Goal: Information Seeking & Learning: Learn about a topic

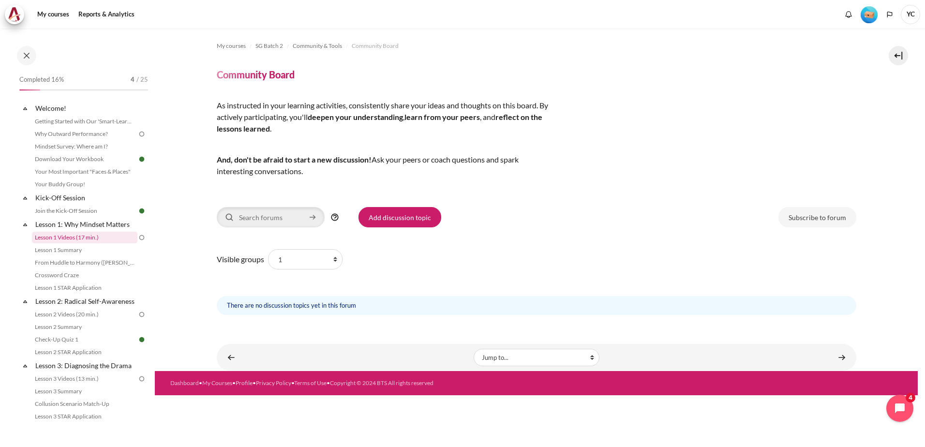
click at [79, 235] on link "Lesson 1 Videos (17 min.)" at bounding box center [85, 238] width 106 height 12
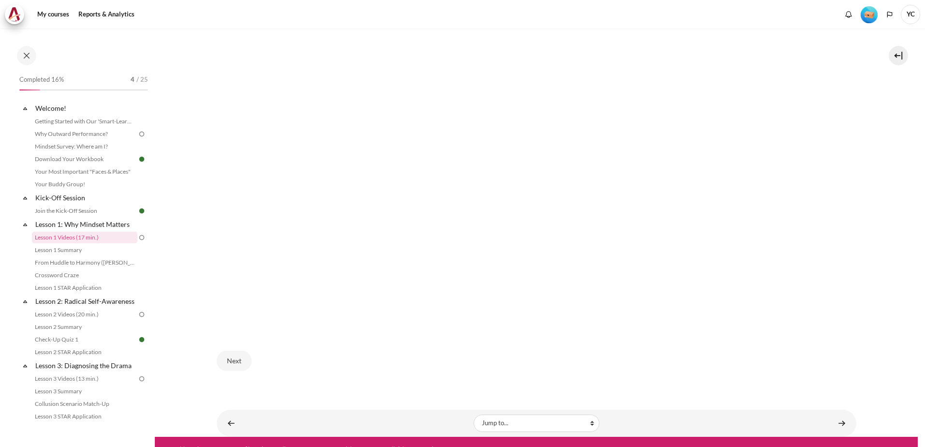
scroll to position [542, 0]
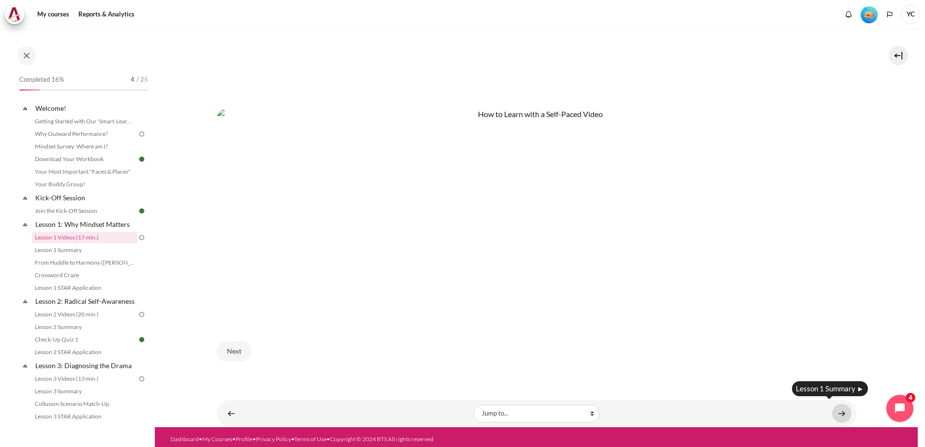
click at [838, 410] on link "Content" at bounding box center [841, 413] width 19 height 19
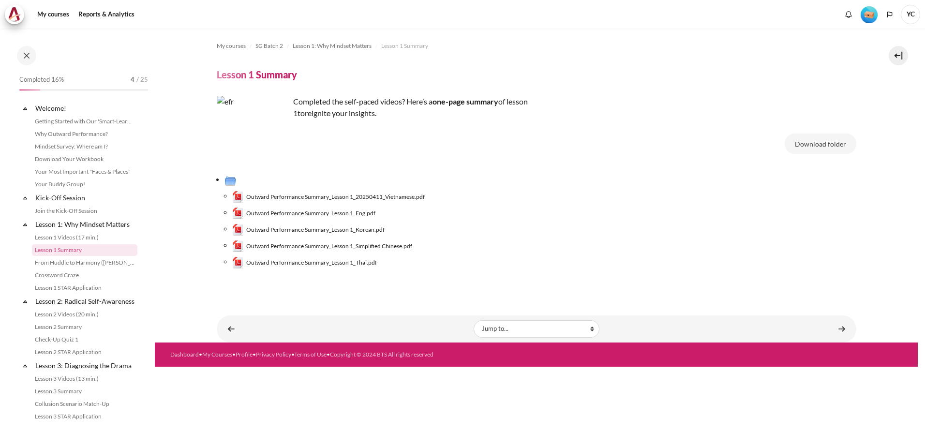
scroll to position [3, 0]
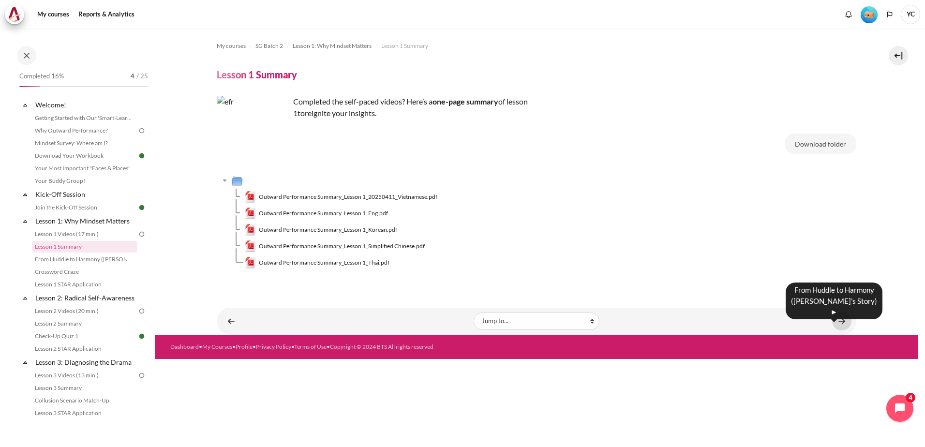
click at [841, 320] on link "Content" at bounding box center [841, 321] width 19 height 19
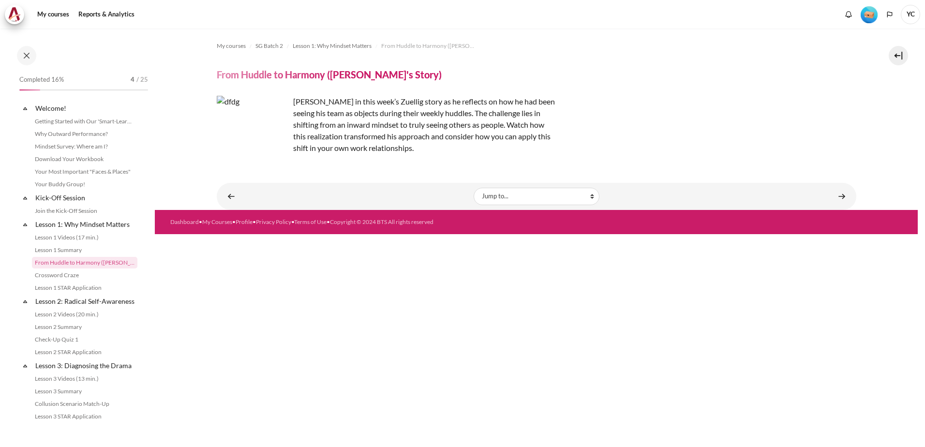
scroll to position [16, 0]
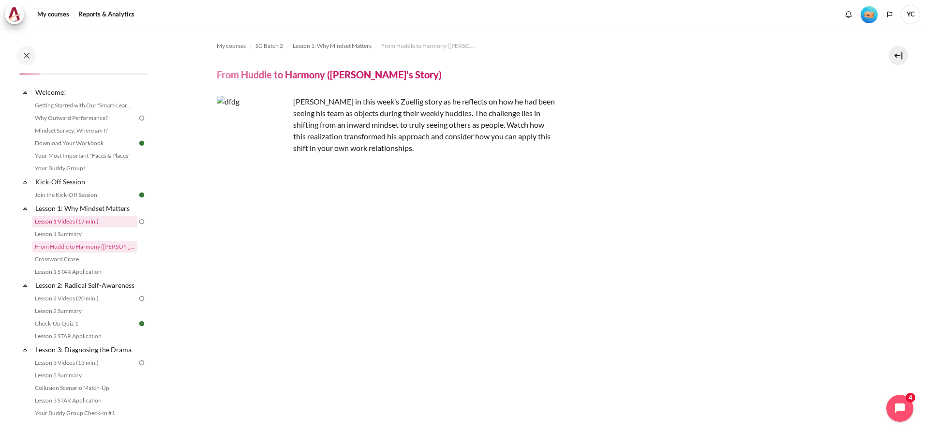
click at [50, 218] on link "Lesson 1 Videos (17 min.)" at bounding box center [85, 222] width 106 height 12
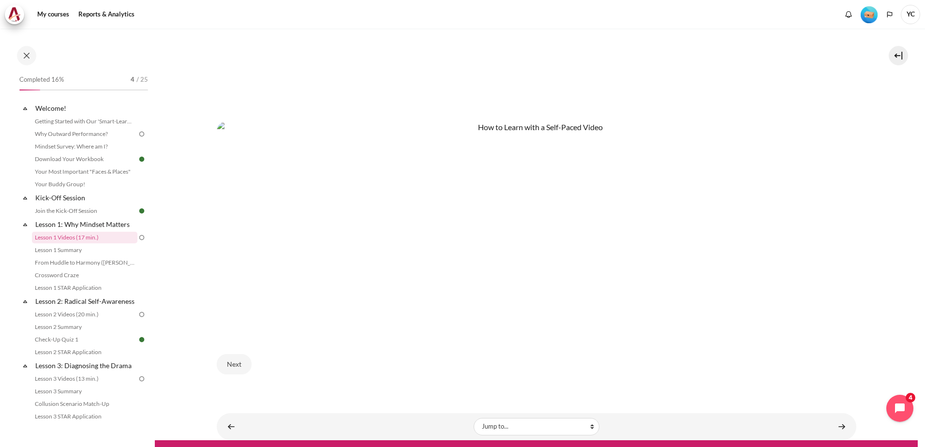
scroll to position [542, 0]
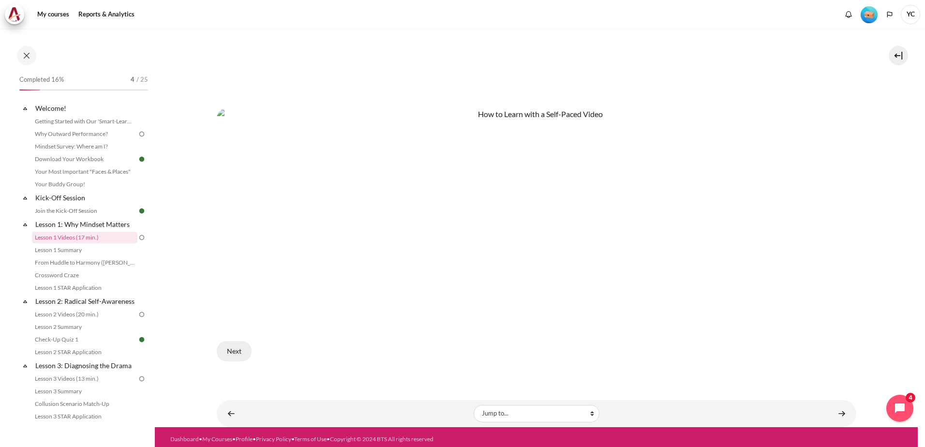
click at [227, 346] on button "Next" at bounding box center [234, 351] width 35 height 20
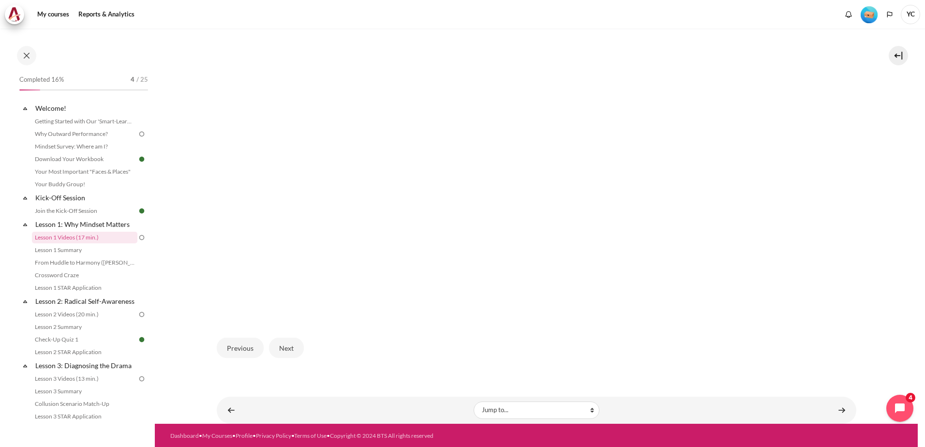
scroll to position [284, 0]
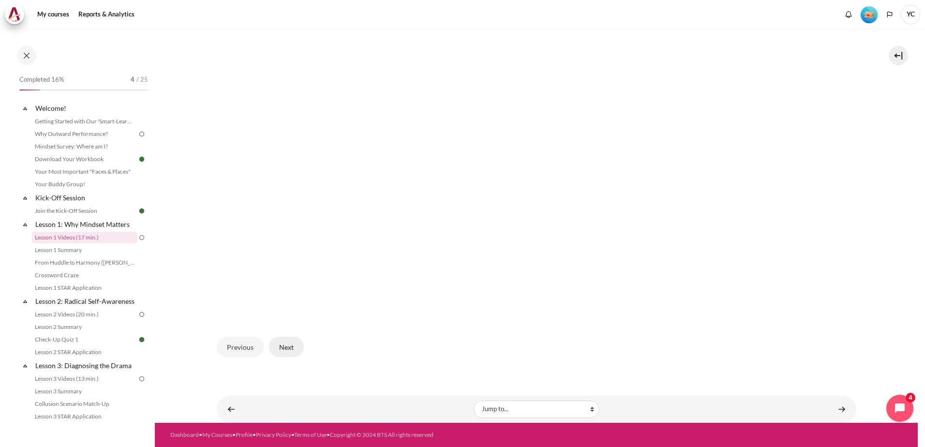
click at [288, 347] on button "Next" at bounding box center [286, 347] width 35 height 20
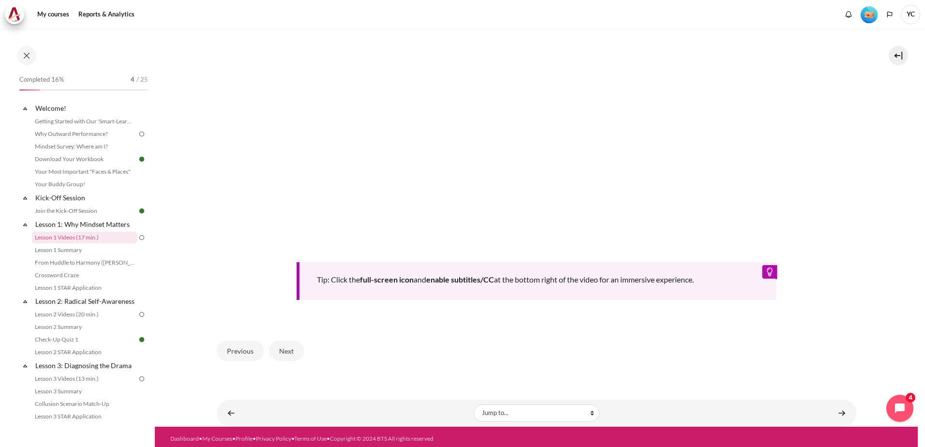
scroll to position [393, 0]
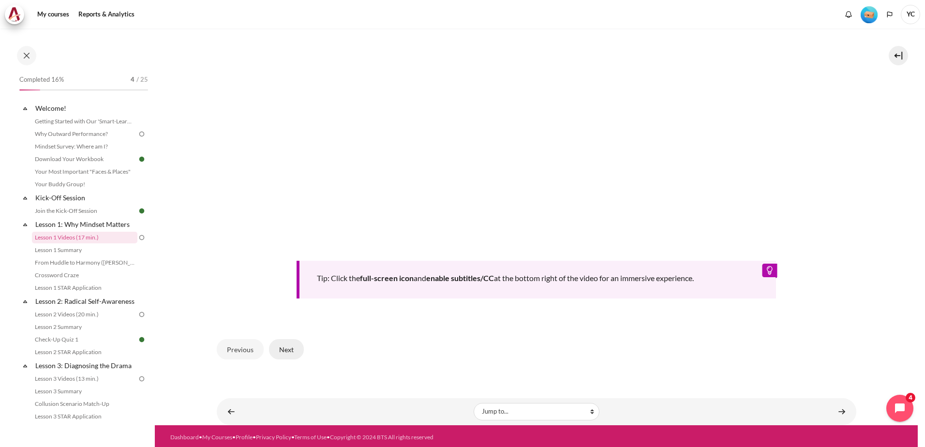
click at [285, 343] on button "Next" at bounding box center [286, 349] width 35 height 20
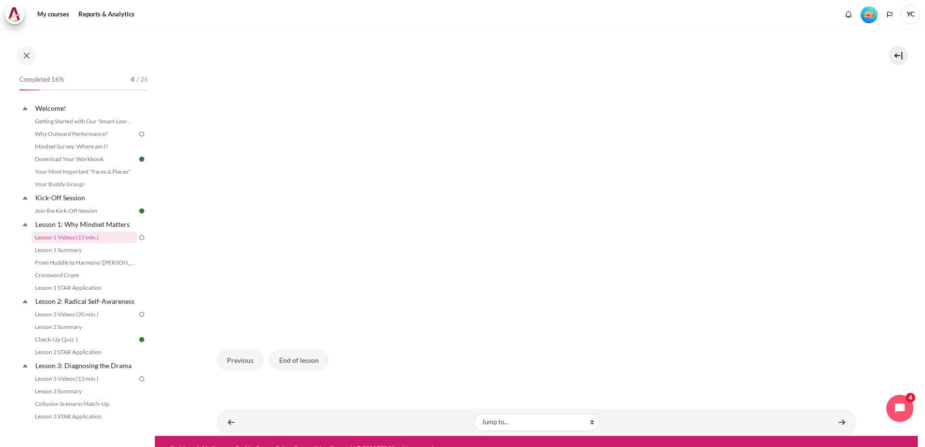
scroll to position [284, 0]
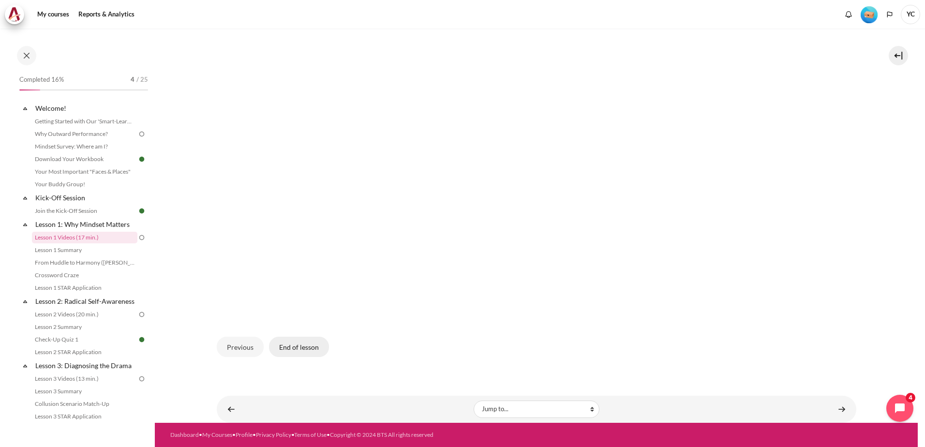
click at [289, 347] on button "End of lesson" at bounding box center [299, 347] width 60 height 20
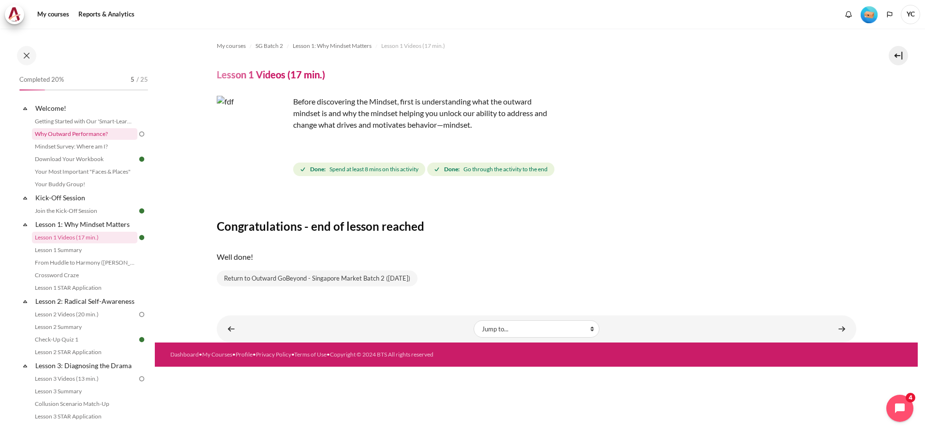
click at [98, 133] on link "Why Outward Performance?" at bounding box center [85, 134] width 106 height 12
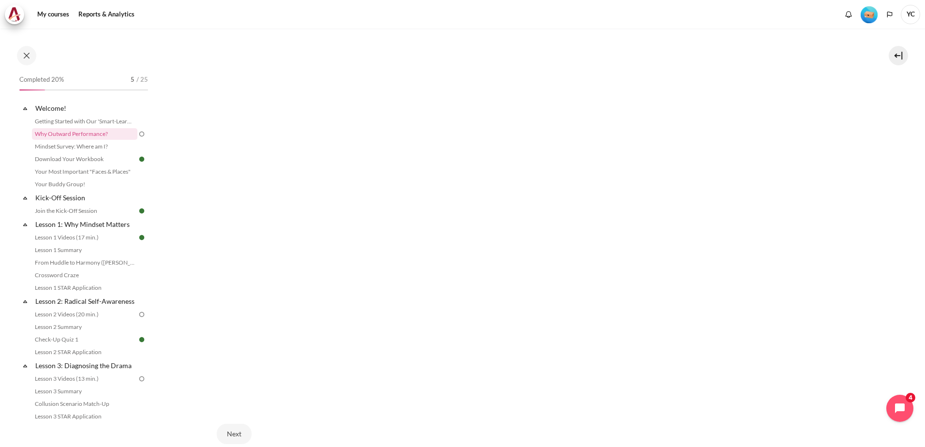
scroll to position [290, 0]
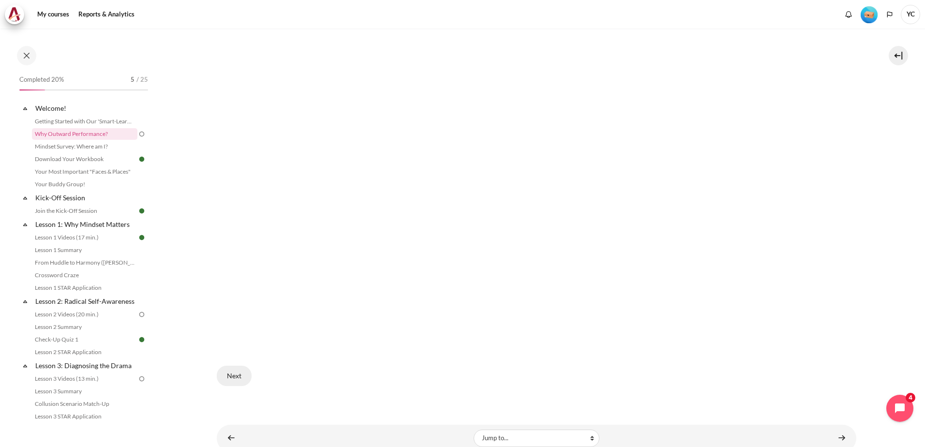
click at [238, 373] on button "Next" at bounding box center [234, 376] width 35 height 20
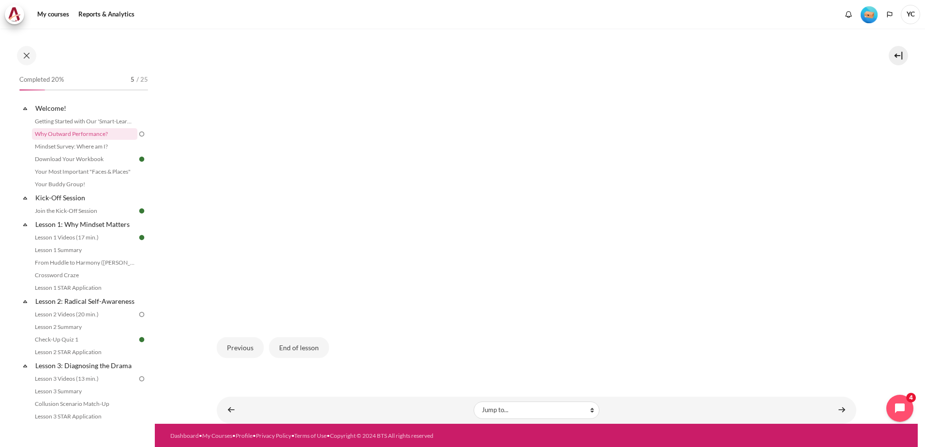
scroll to position [327, 0]
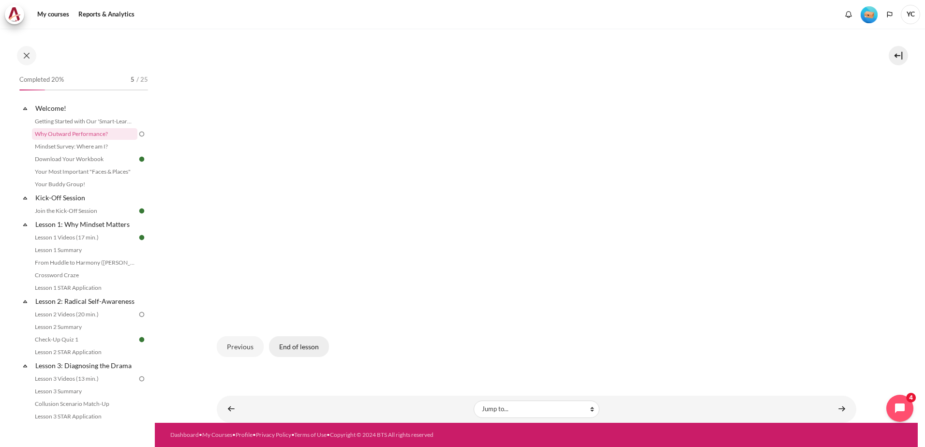
click at [307, 350] on button "End of lesson" at bounding box center [299, 346] width 60 height 20
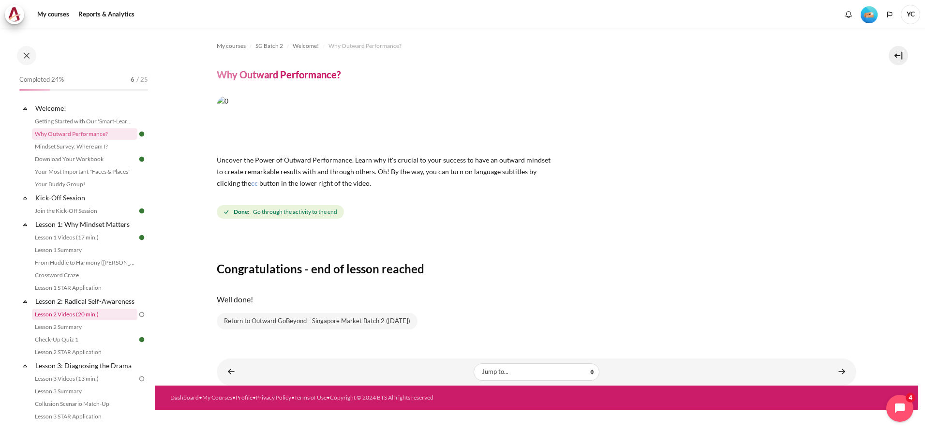
click at [71, 320] on link "Lesson 2 Videos (20 min.)" at bounding box center [85, 315] width 106 height 12
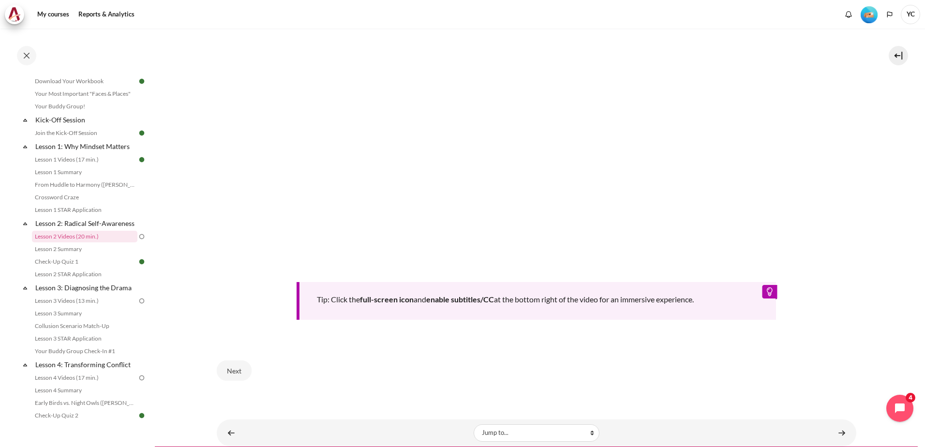
scroll to position [386, 0]
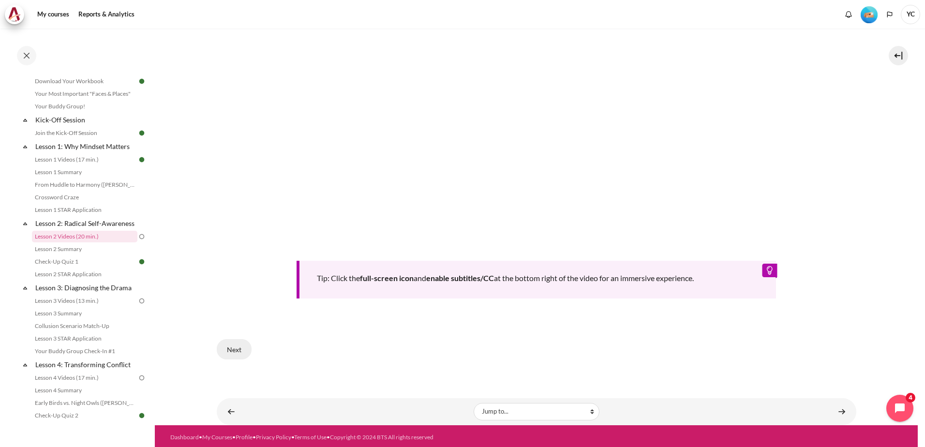
click at [238, 346] on button "Next" at bounding box center [234, 349] width 35 height 20
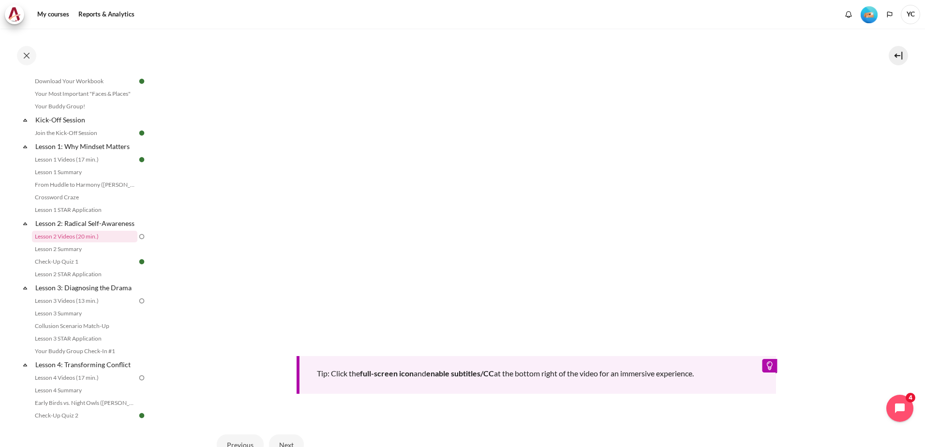
scroll to position [386, 0]
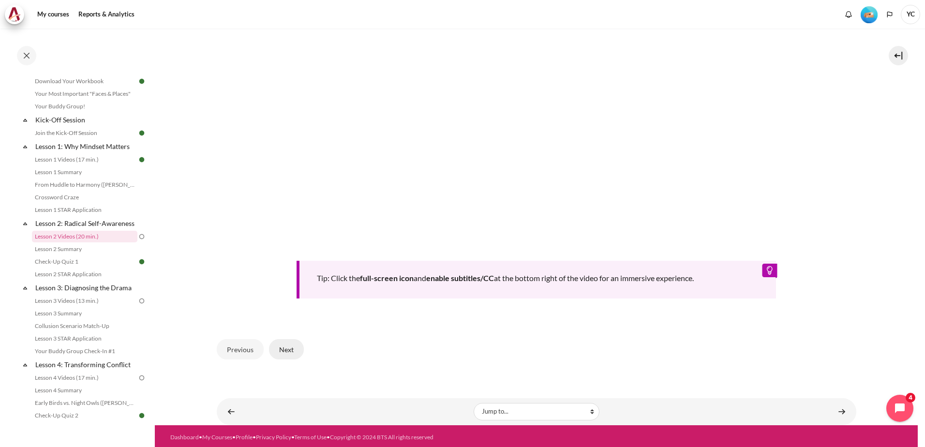
click at [293, 349] on button "Next" at bounding box center [286, 349] width 35 height 20
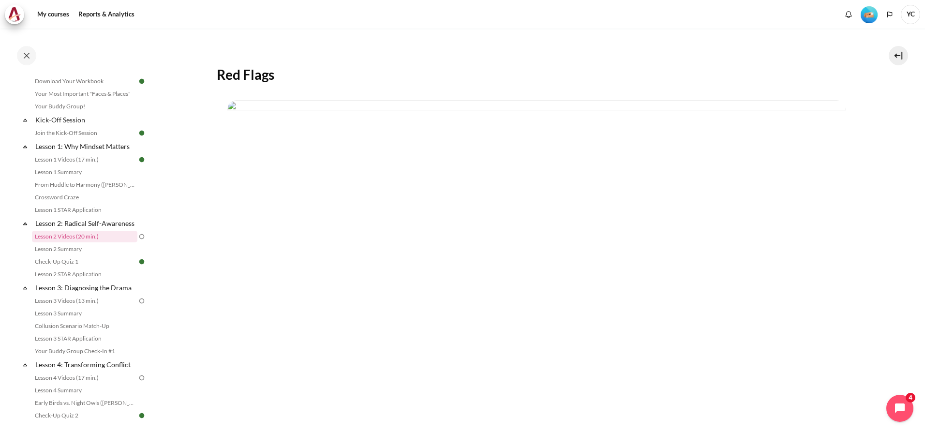
scroll to position [276, 0]
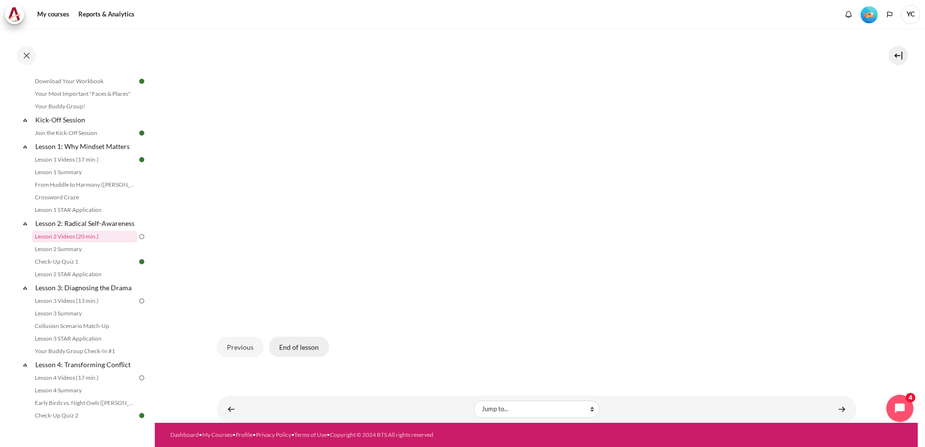
click at [305, 345] on button "End of lesson" at bounding box center [299, 347] width 60 height 20
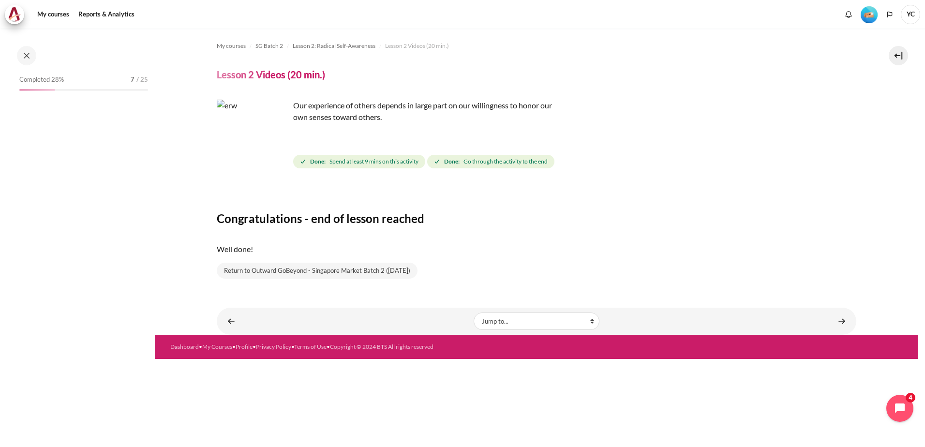
scroll to position [78, 0]
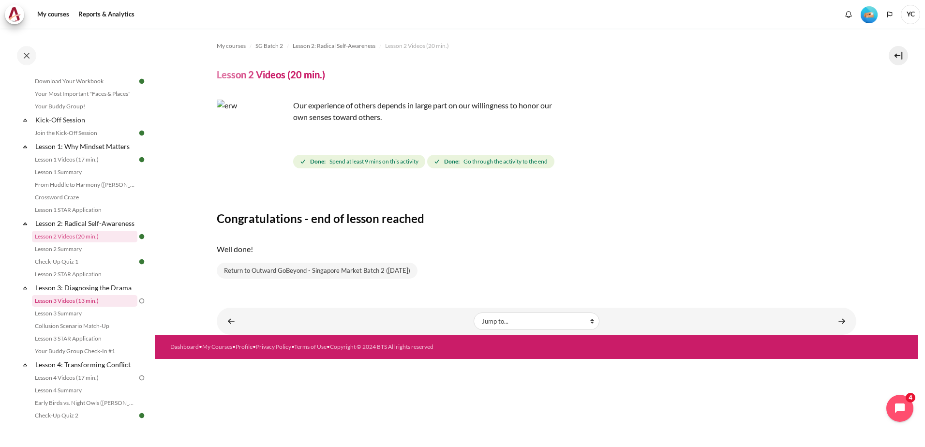
click at [64, 307] on link "Lesson 3 Videos (13 min.)" at bounding box center [85, 301] width 106 height 12
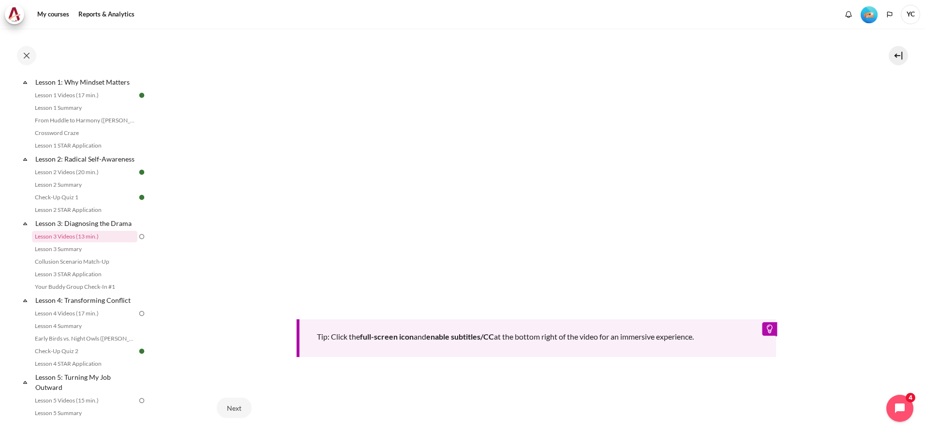
scroll to position [397, 0]
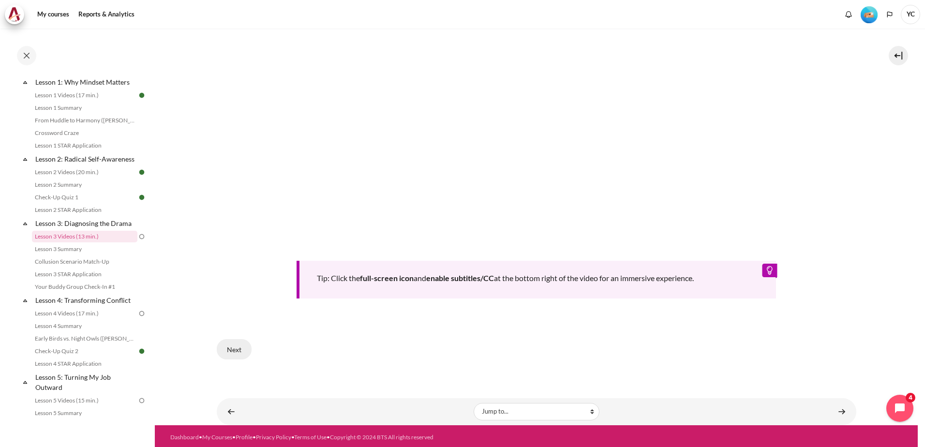
click at [237, 348] on button "Next" at bounding box center [234, 349] width 35 height 20
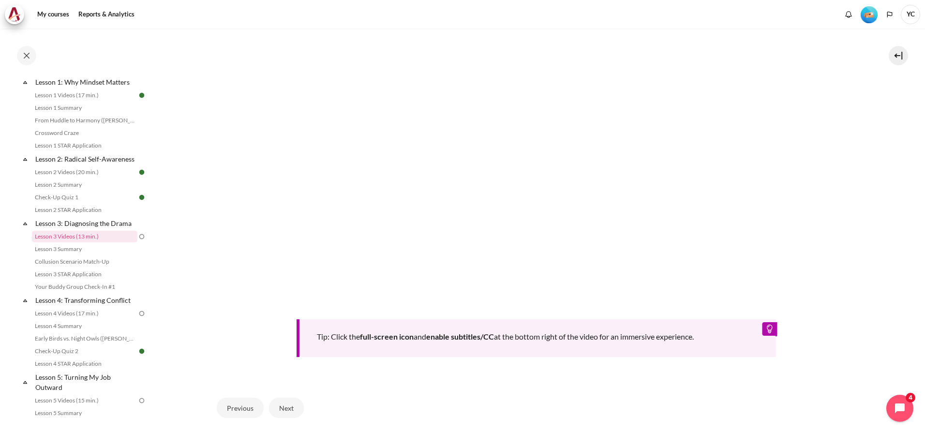
scroll to position [397, 0]
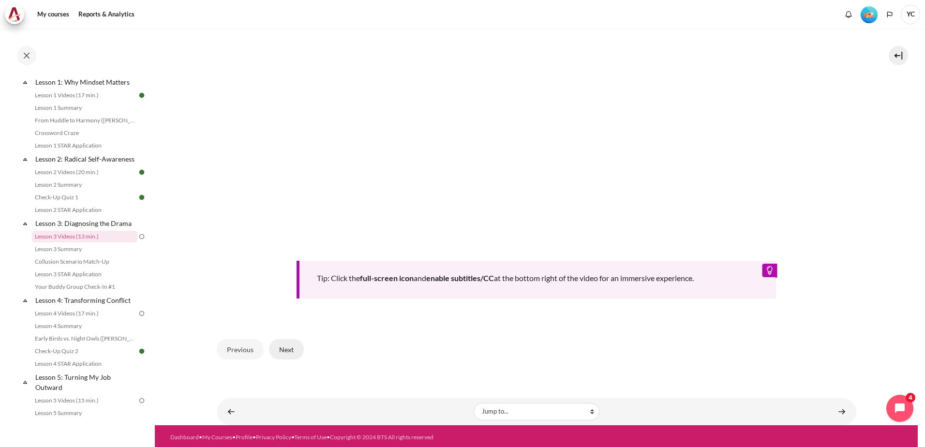
click at [292, 346] on button "Next" at bounding box center [286, 349] width 35 height 20
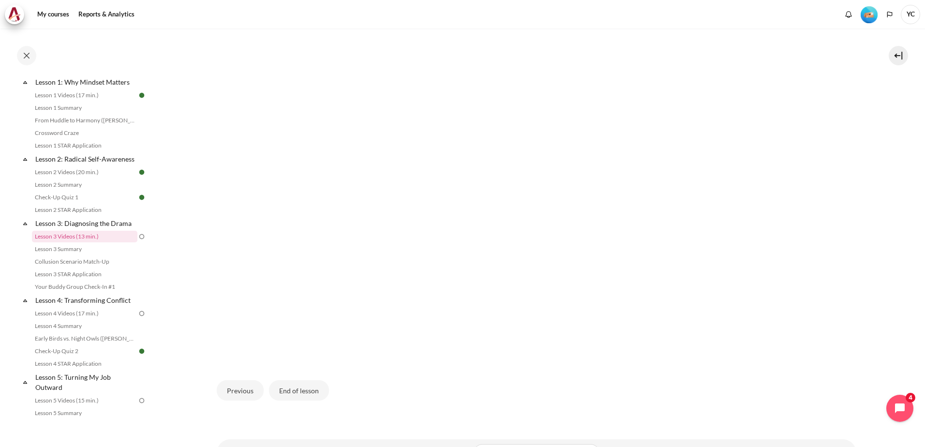
scroll to position [288, 0]
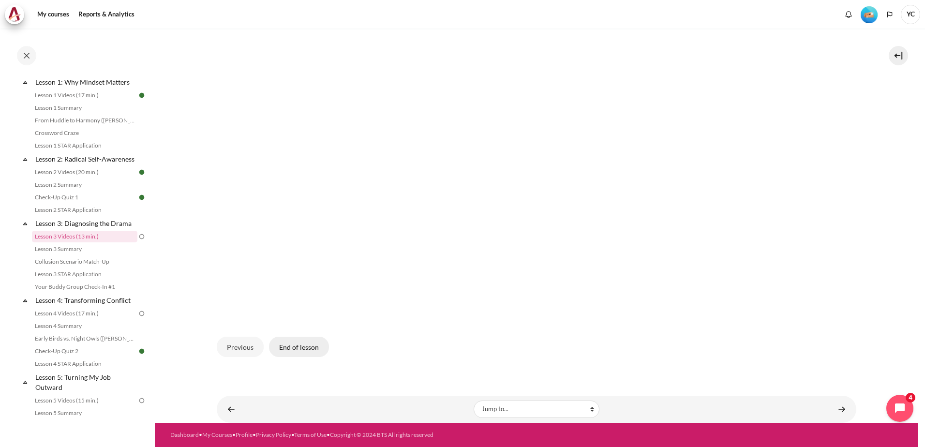
click at [299, 350] on button "End of lesson" at bounding box center [299, 347] width 60 height 20
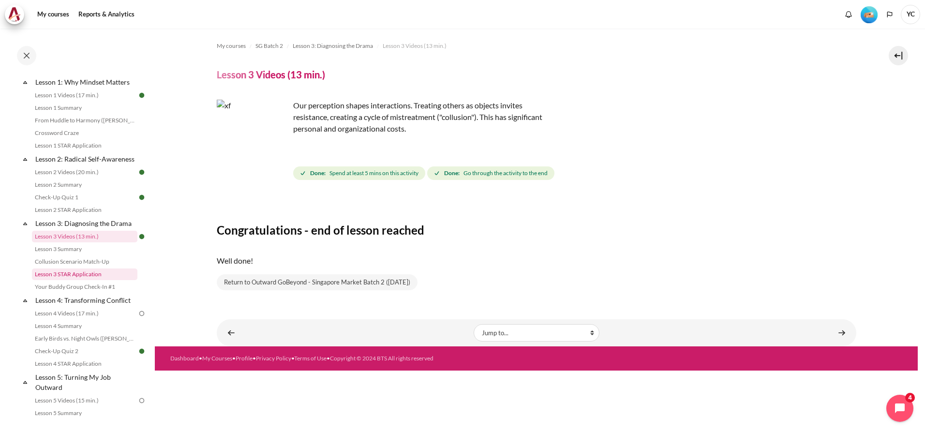
scroll to position [239, 0]
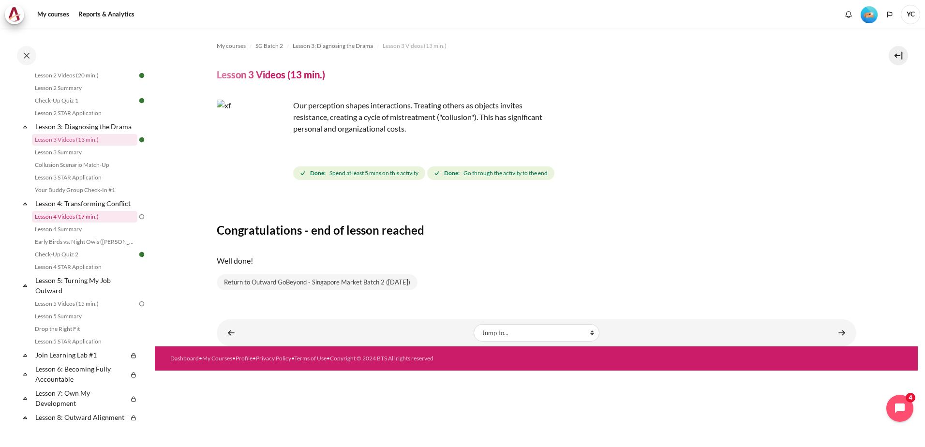
click at [81, 223] on link "Lesson 4 Videos (17 min.)" at bounding box center [85, 217] width 106 height 12
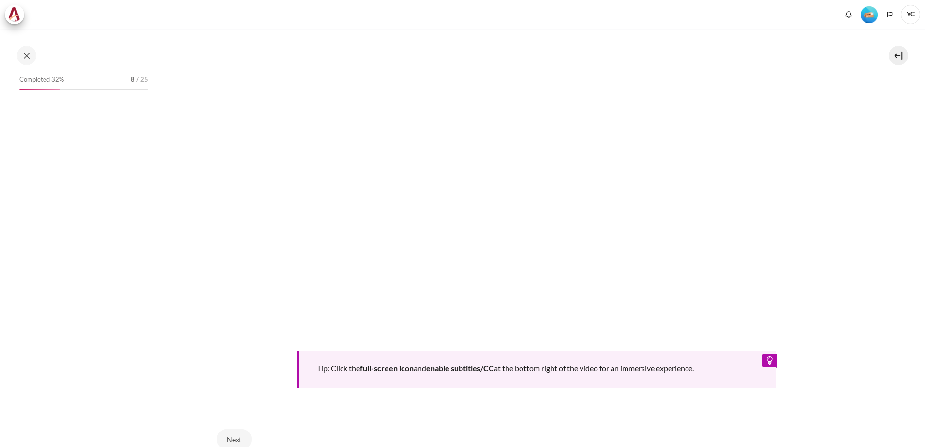
scroll to position [386, 0]
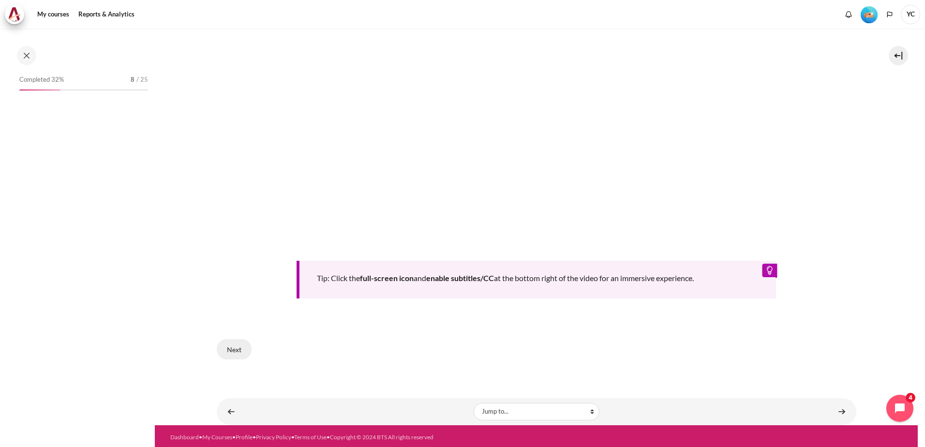
click at [233, 348] on button "Next" at bounding box center [234, 349] width 35 height 20
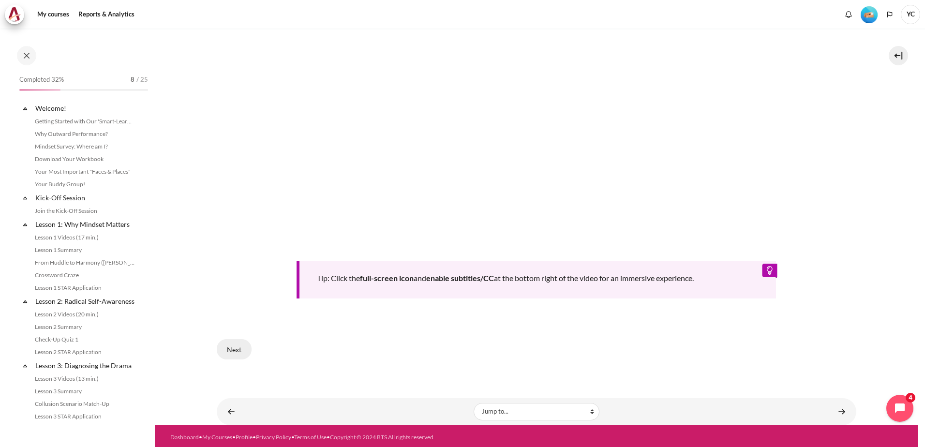
scroll to position [219, 0]
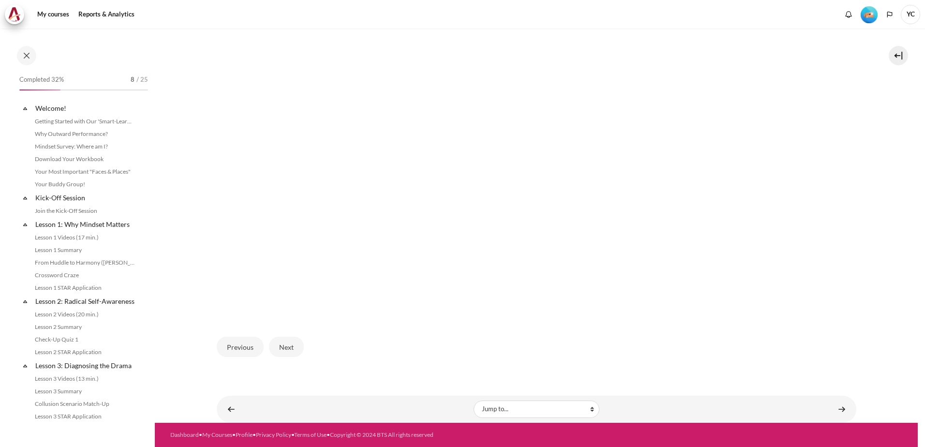
scroll to position [219, 0]
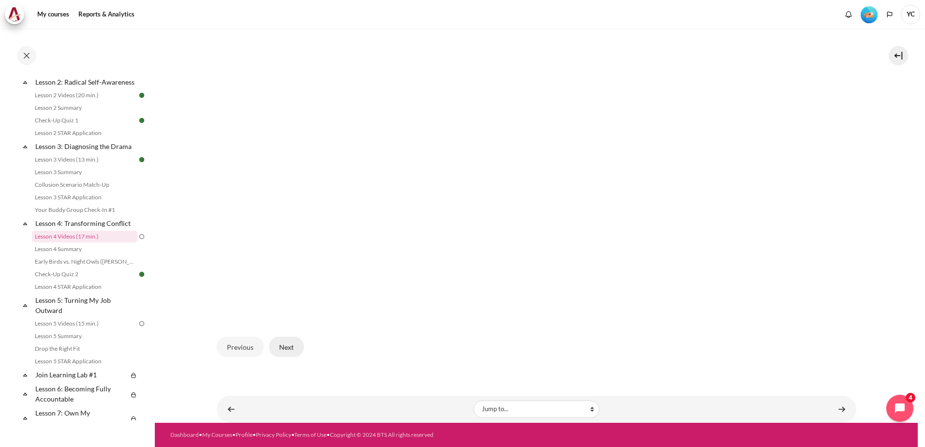
click at [293, 347] on button "Next" at bounding box center [286, 347] width 35 height 20
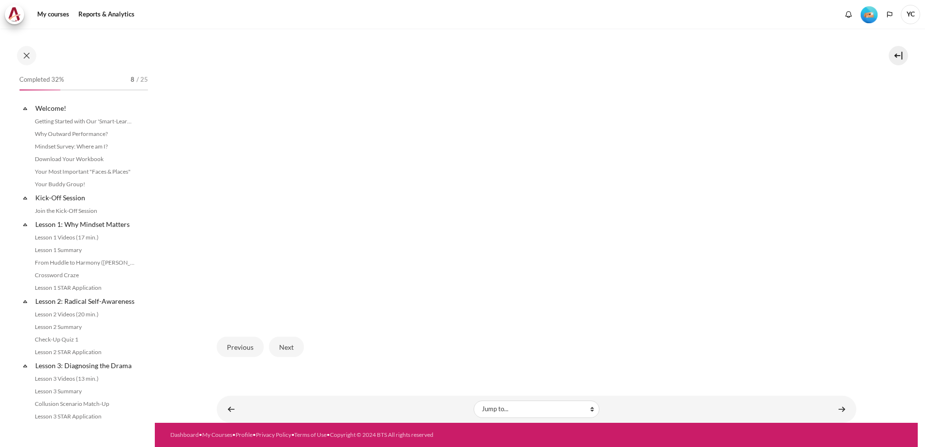
scroll to position [219, 0]
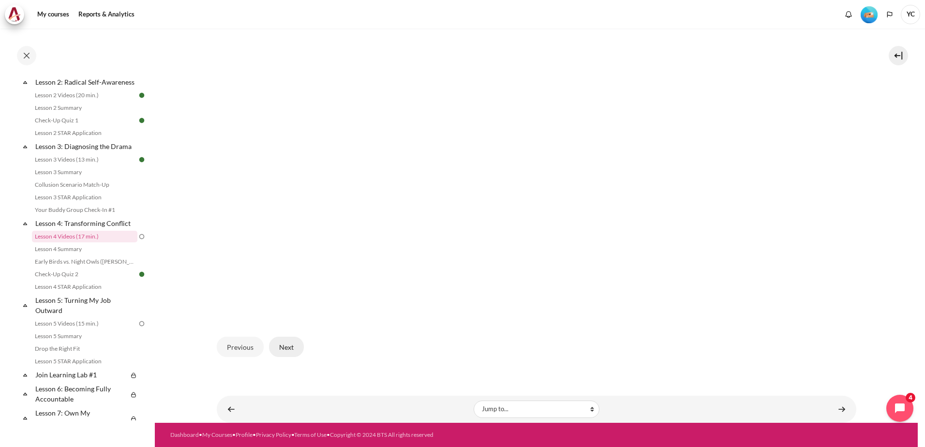
click at [287, 348] on button "Next" at bounding box center [286, 347] width 35 height 20
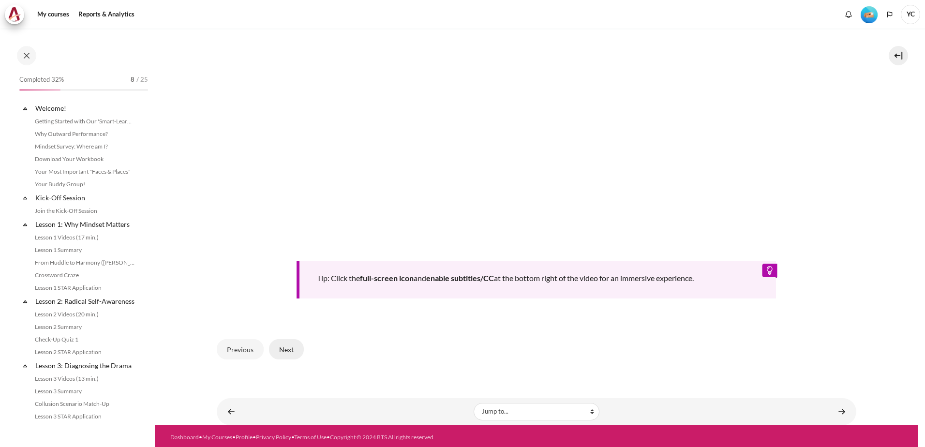
scroll to position [219, 0]
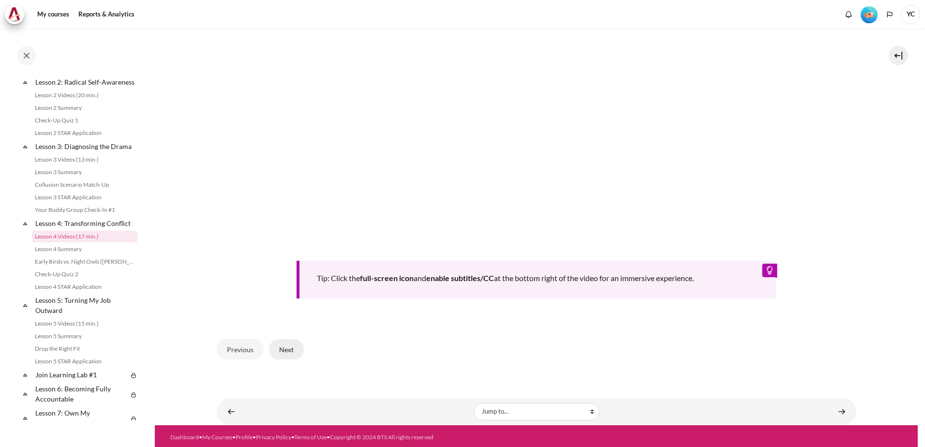
click at [286, 348] on button "Next" at bounding box center [286, 349] width 35 height 20
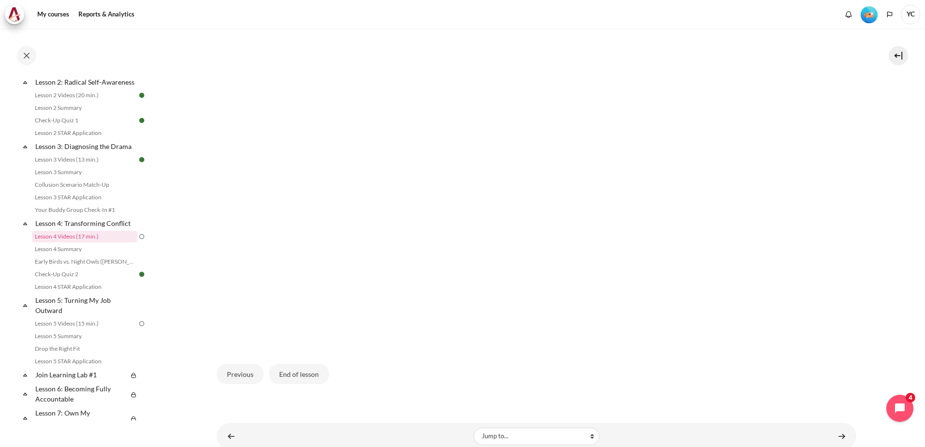
scroll to position [276, 0]
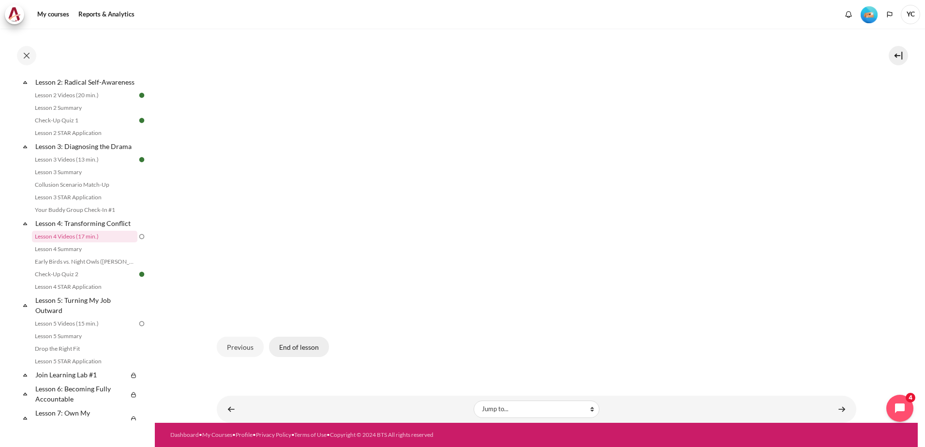
click at [291, 347] on button "End of lesson" at bounding box center [299, 347] width 60 height 20
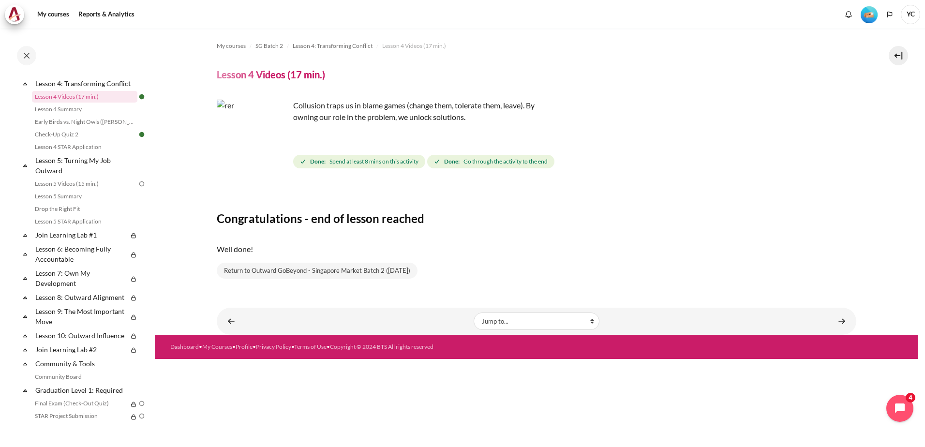
scroll to position [364, 0]
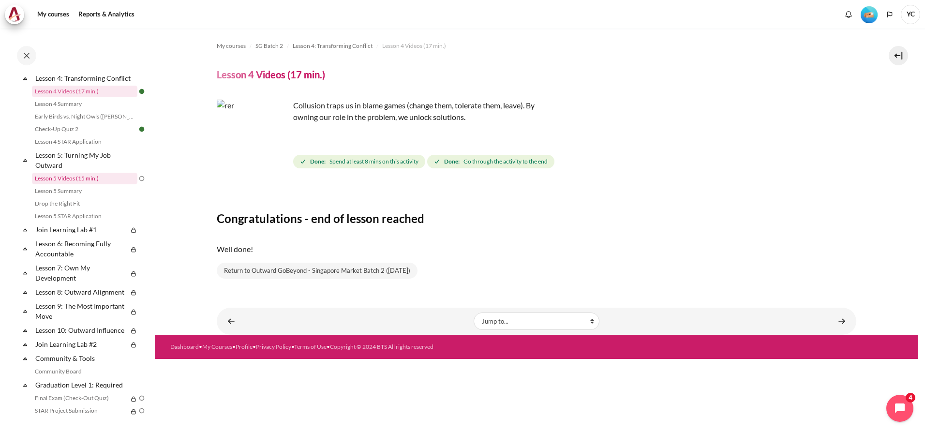
click at [83, 184] on link "Lesson 5 Videos (15 min.)" at bounding box center [85, 179] width 106 height 12
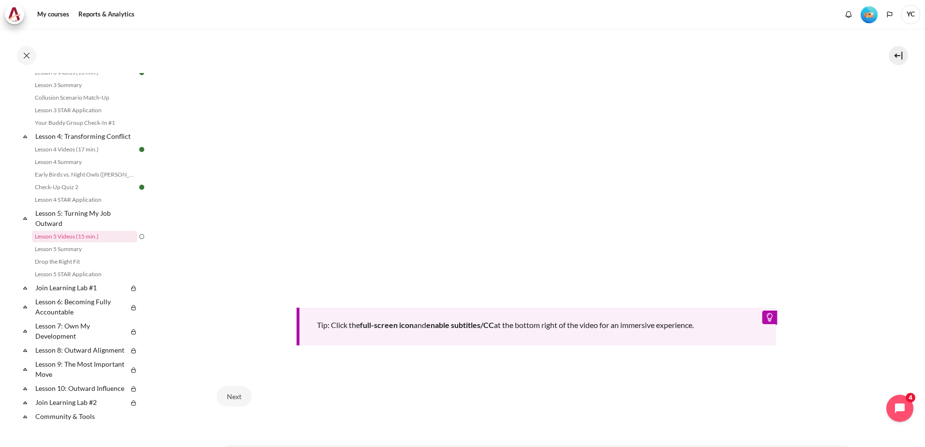
scroll to position [386, 0]
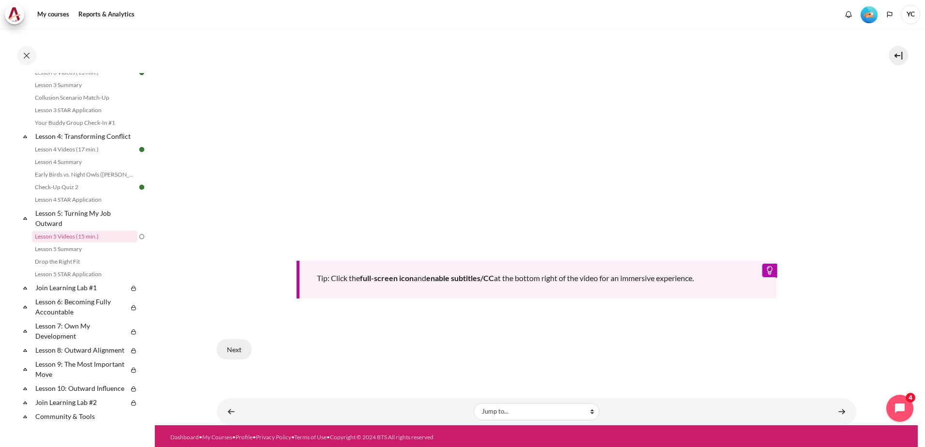
click at [232, 344] on button "Next" at bounding box center [234, 349] width 35 height 20
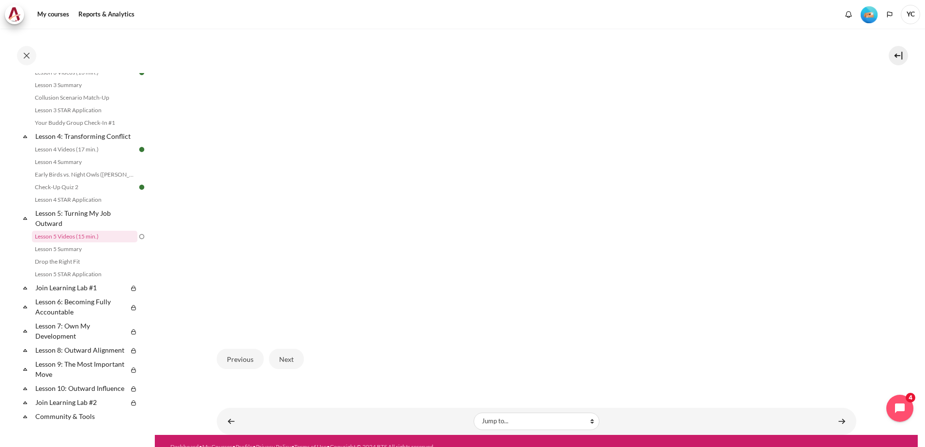
scroll to position [276, 0]
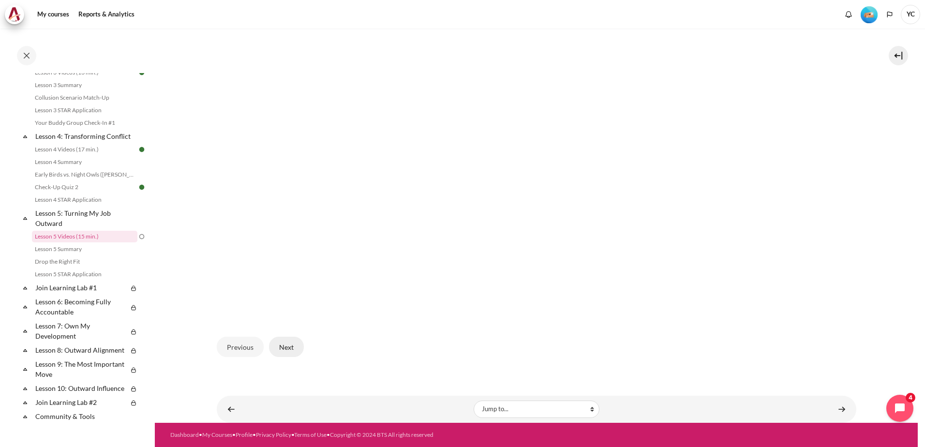
click at [293, 346] on button "Next" at bounding box center [286, 347] width 35 height 20
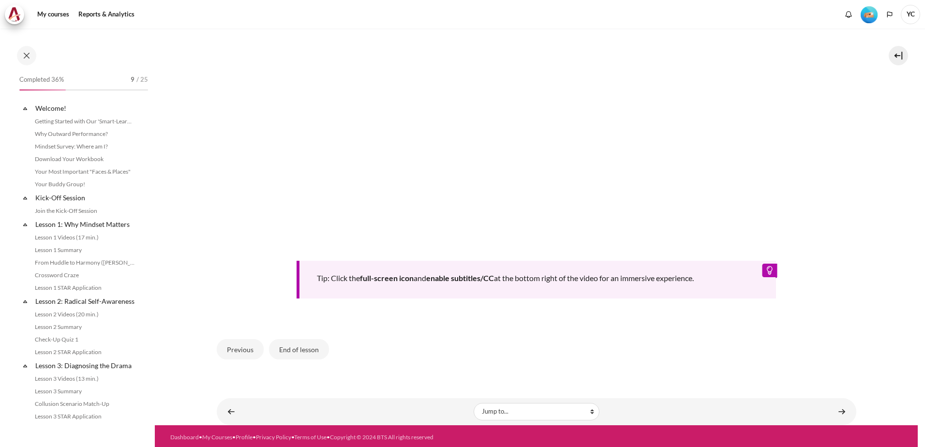
scroll to position [306, 0]
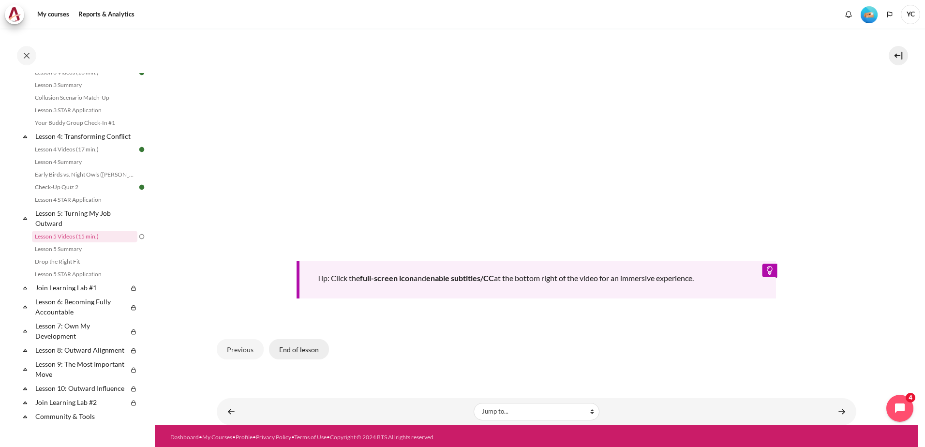
click at [298, 345] on button "End of lesson" at bounding box center [299, 349] width 60 height 20
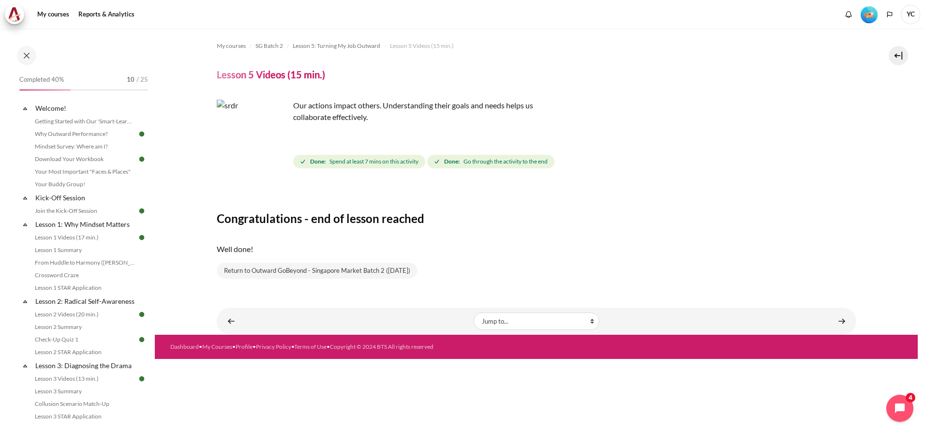
click at [767, 170] on div "Done: Spend at least 7 mins on this activity Done: Go through the activity to t…" at bounding box center [574, 161] width 563 height 17
